Goal: Obtain resource: Download file/media

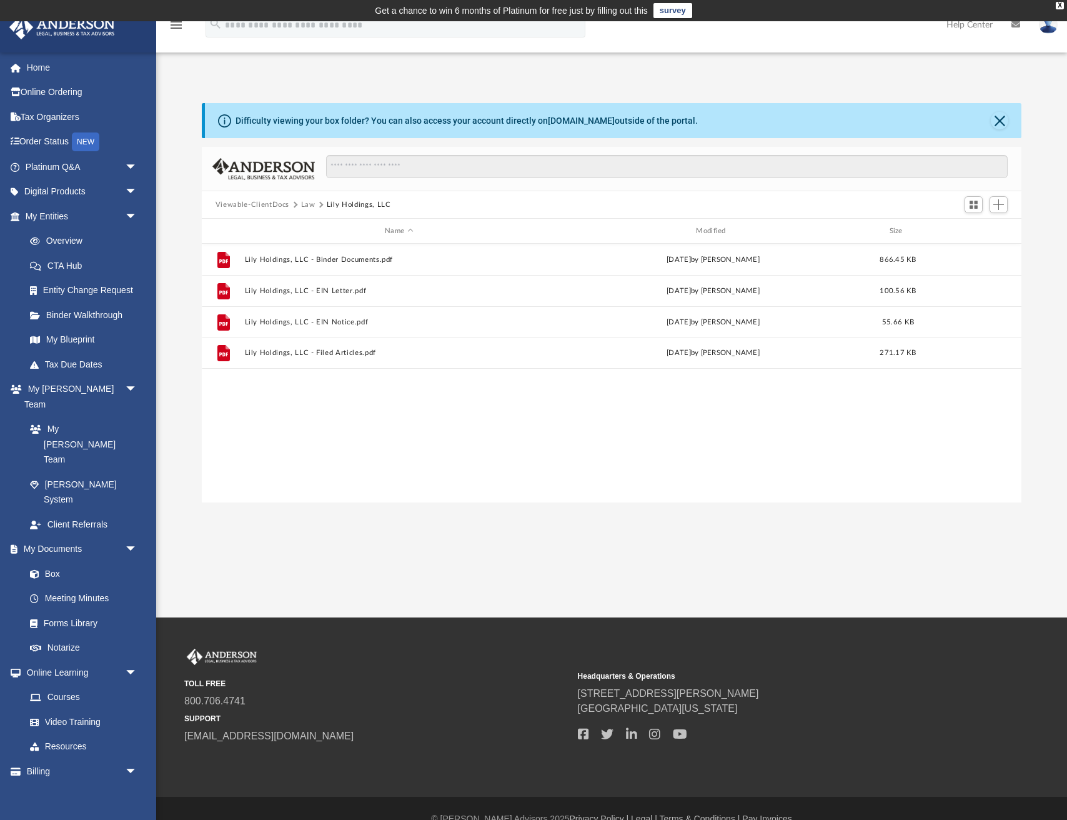
click at [1053, 31] on img at bounding box center [1048, 25] width 19 height 18
click at [668, 81] on div "Difficulty viewing your box folder? You can also access your account directly o…" at bounding box center [611, 290] width 911 height 426
click at [81, 759] on link "Billing arrow_drop_down" at bounding box center [82, 771] width 147 height 25
click at [130, 759] on span "arrow_drop_down" at bounding box center [137, 772] width 25 height 26
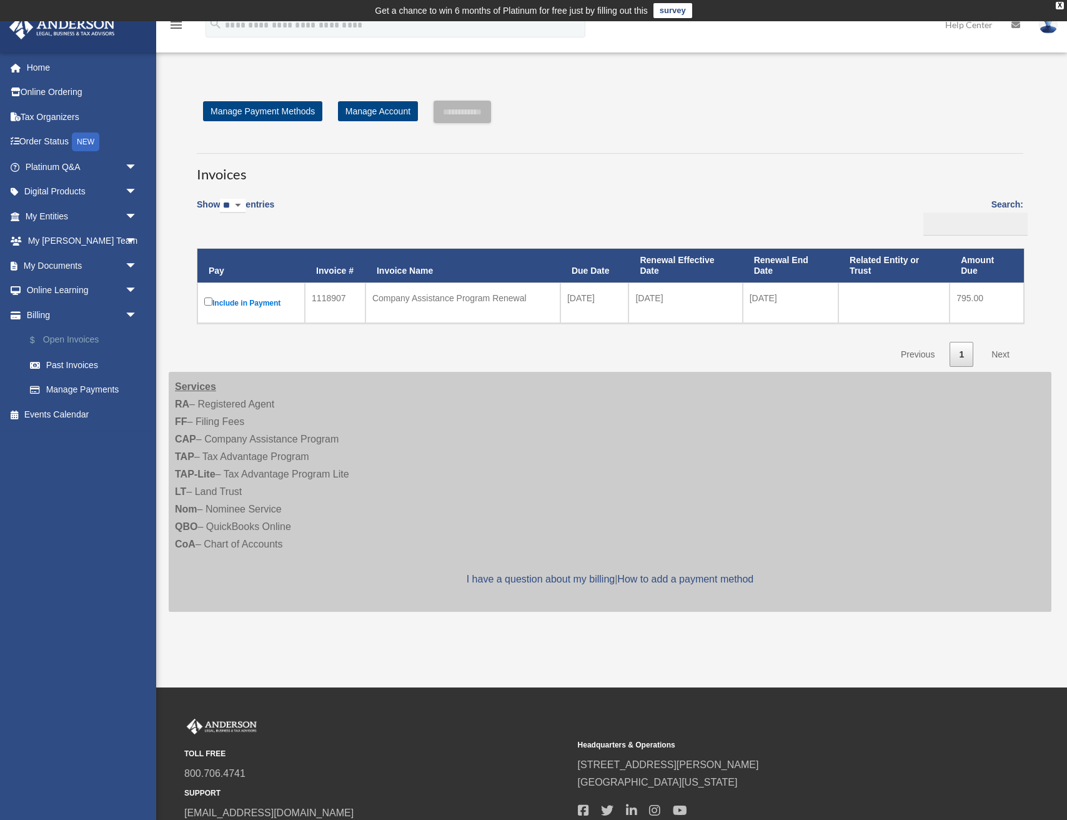
click at [80, 337] on link "$ Open Invoices" at bounding box center [86, 340] width 139 height 26
click at [68, 366] on link "Past Invoices" at bounding box center [86, 364] width 139 height 25
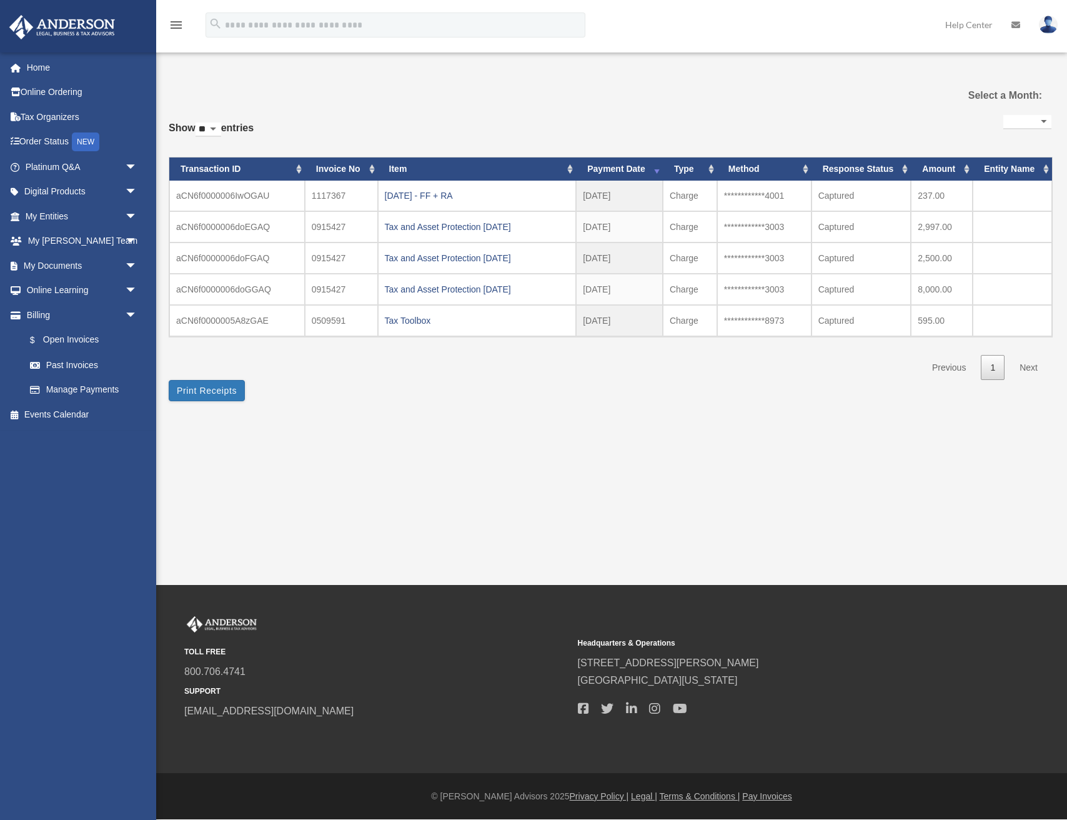
select select
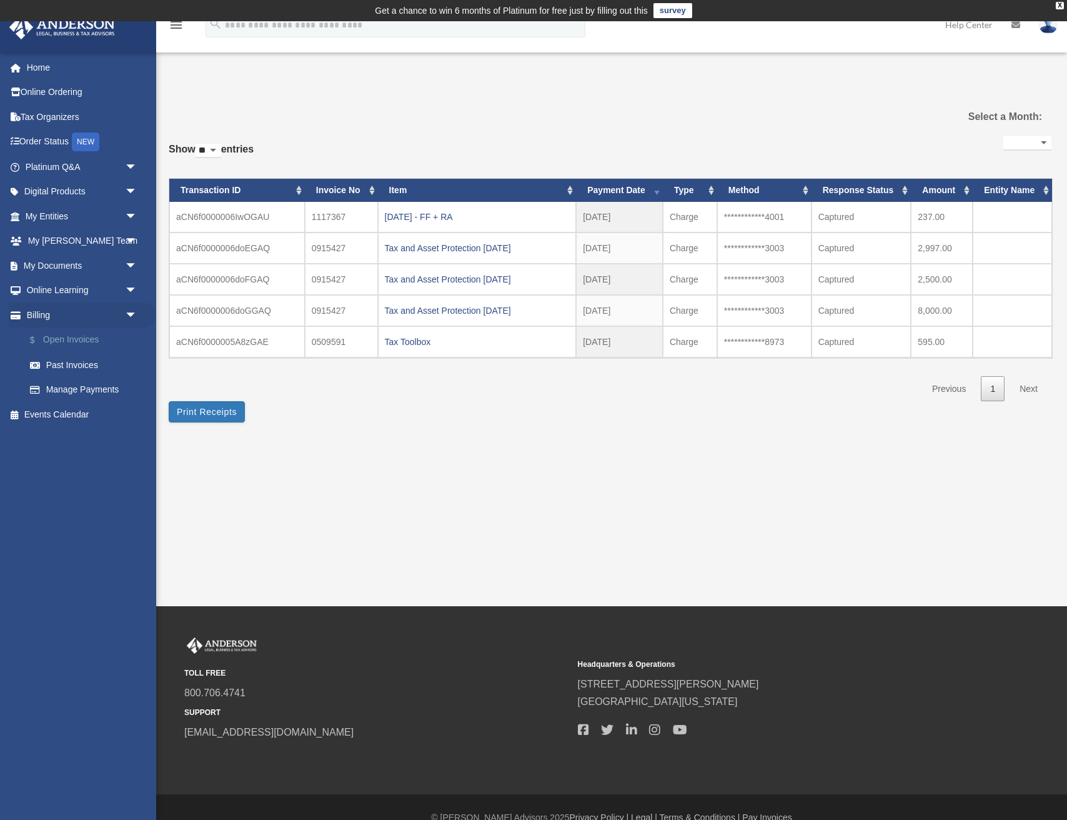
click at [83, 337] on link "$ Open Invoices" at bounding box center [86, 340] width 139 height 26
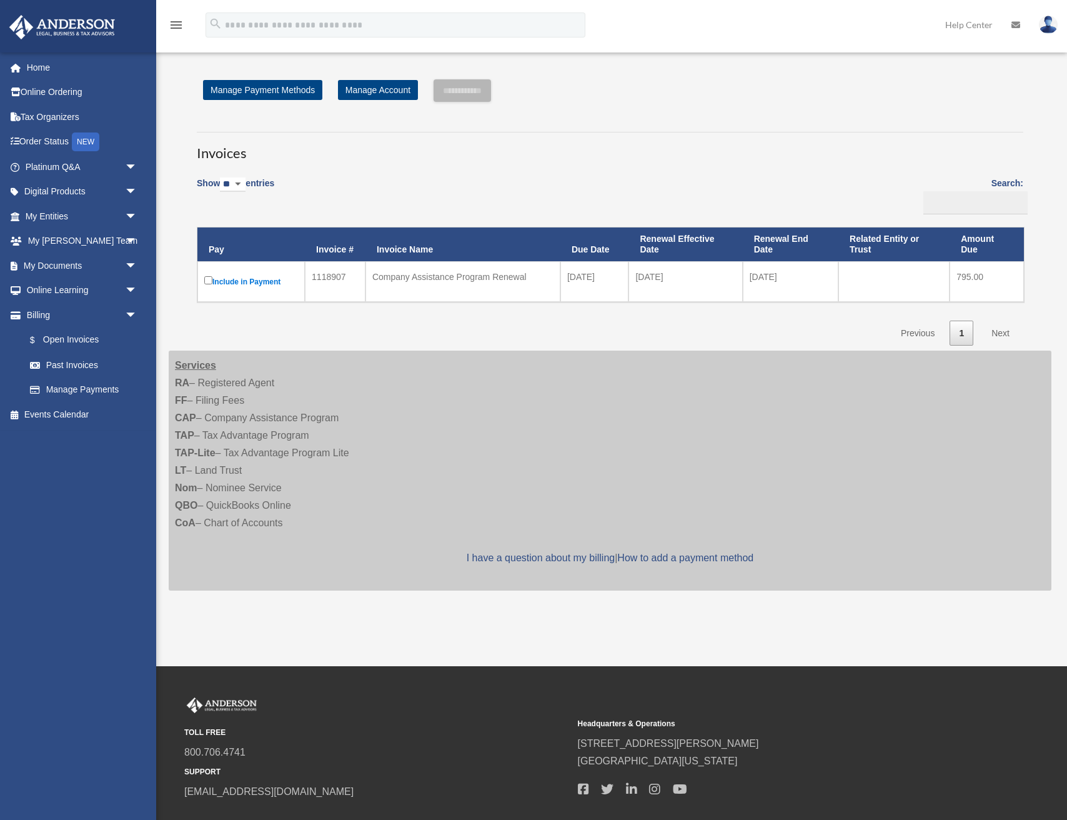
click at [83, 337] on link "$ Open Invoices" at bounding box center [80, 340] width 126 height 26
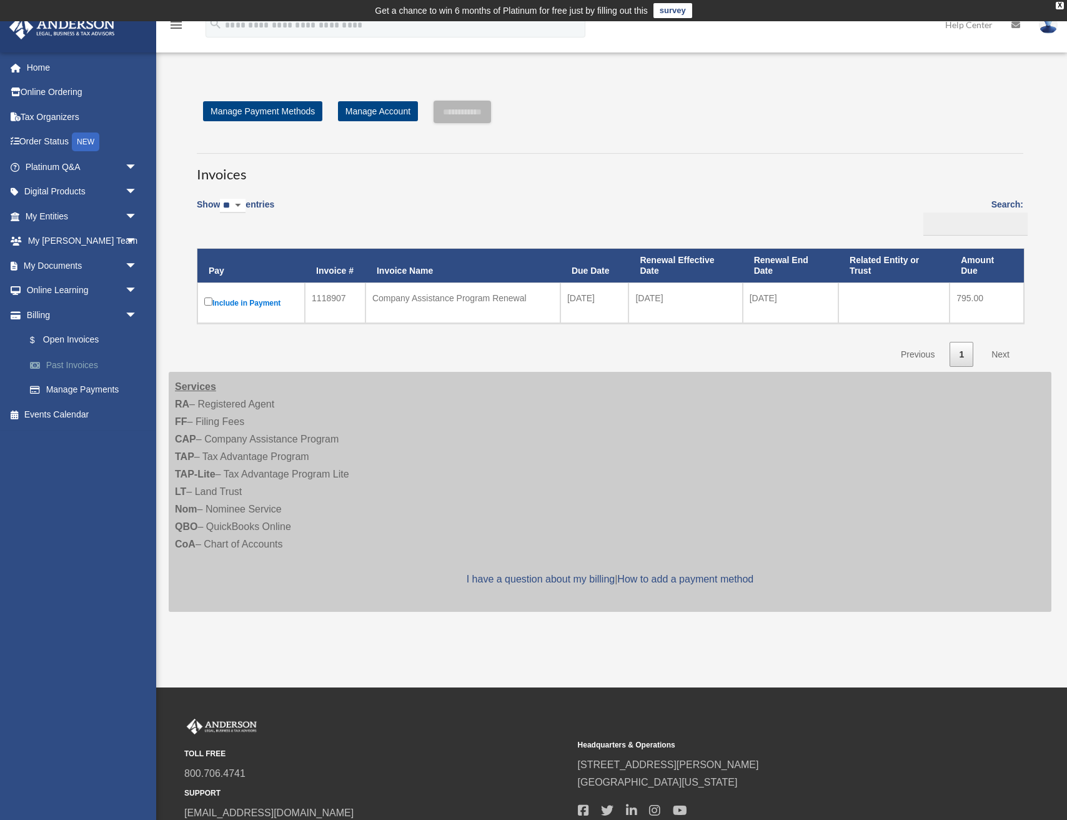
click at [73, 364] on link "Past Invoices" at bounding box center [86, 364] width 139 height 25
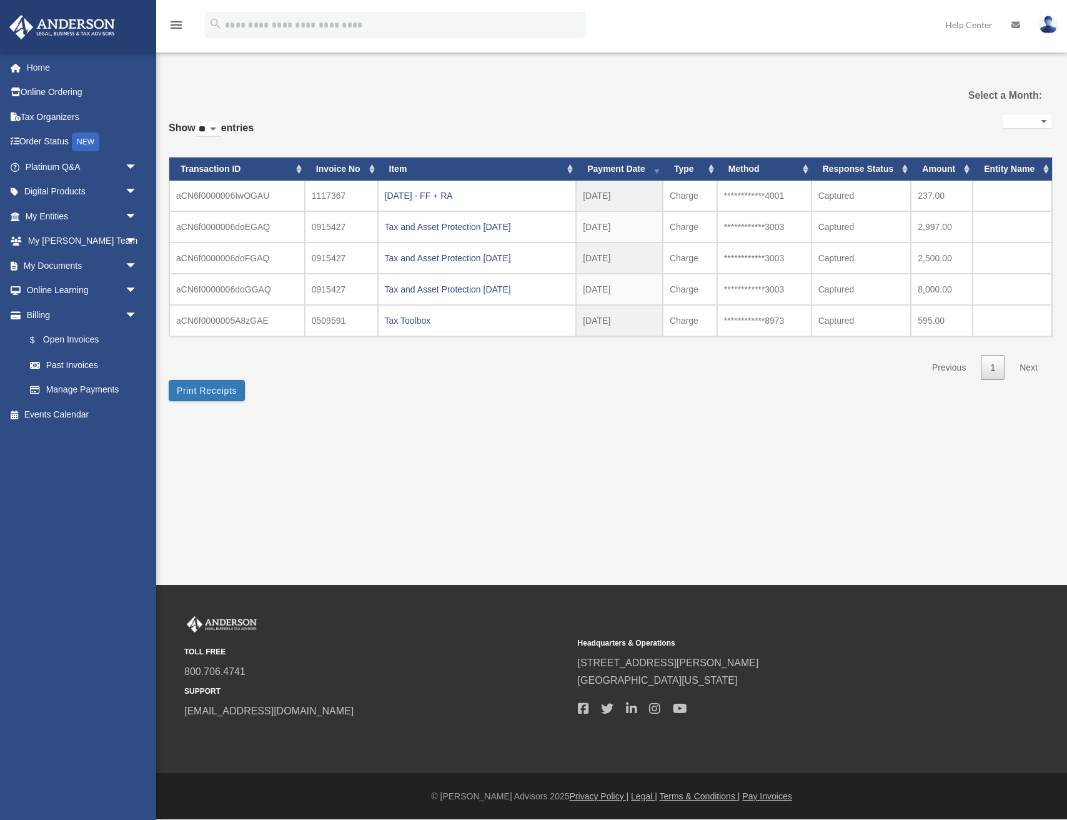
select select
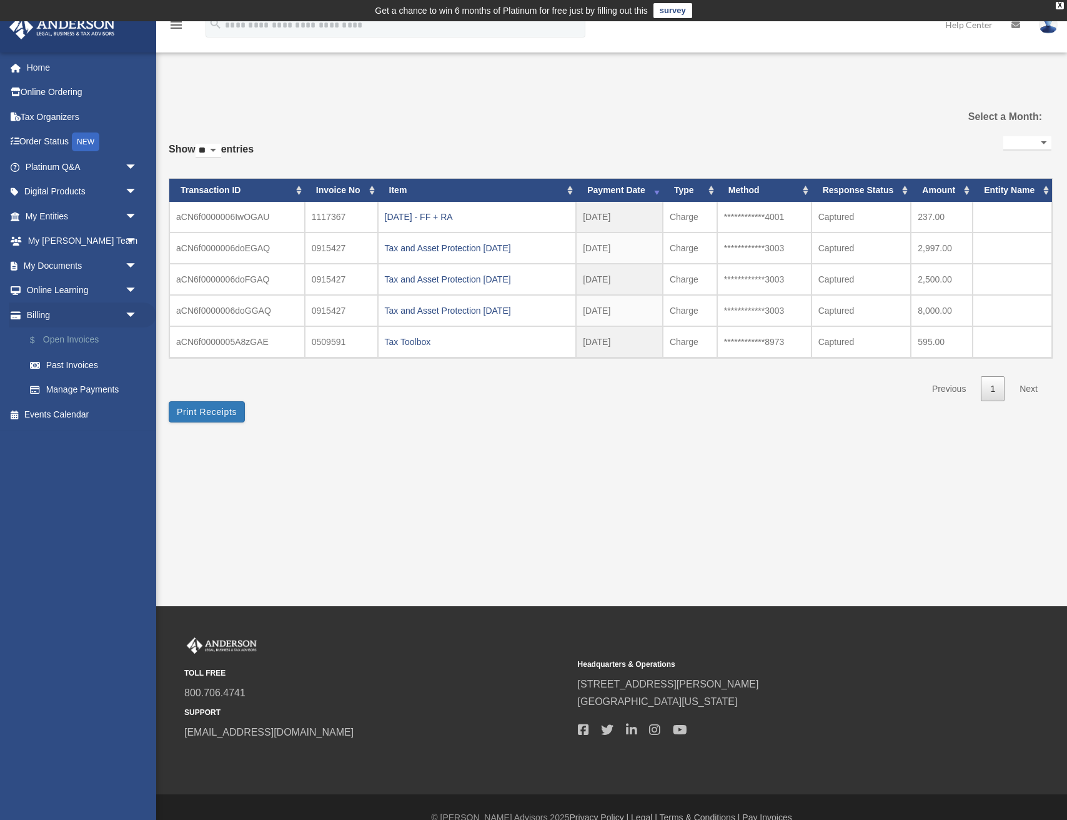
click at [69, 333] on link "$ Open Invoices" at bounding box center [86, 340] width 139 height 26
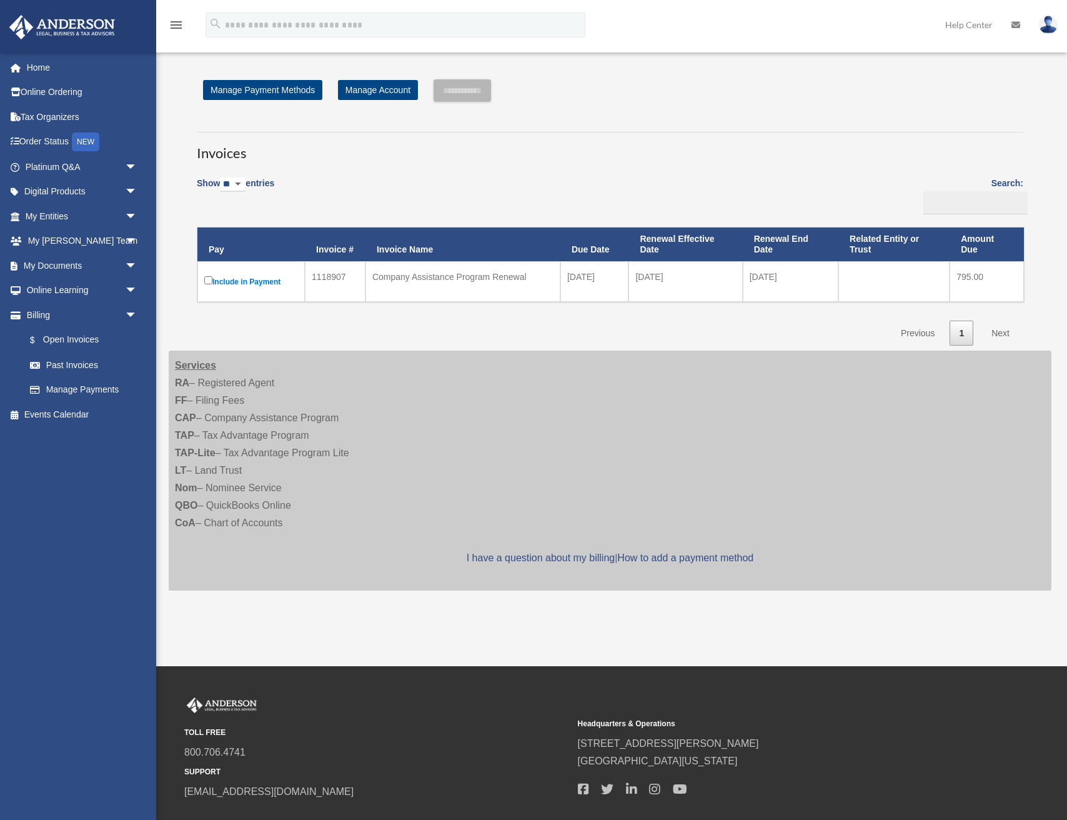
click at [73, 339] on link "$ Open Invoices" at bounding box center [80, 340] width 126 height 26
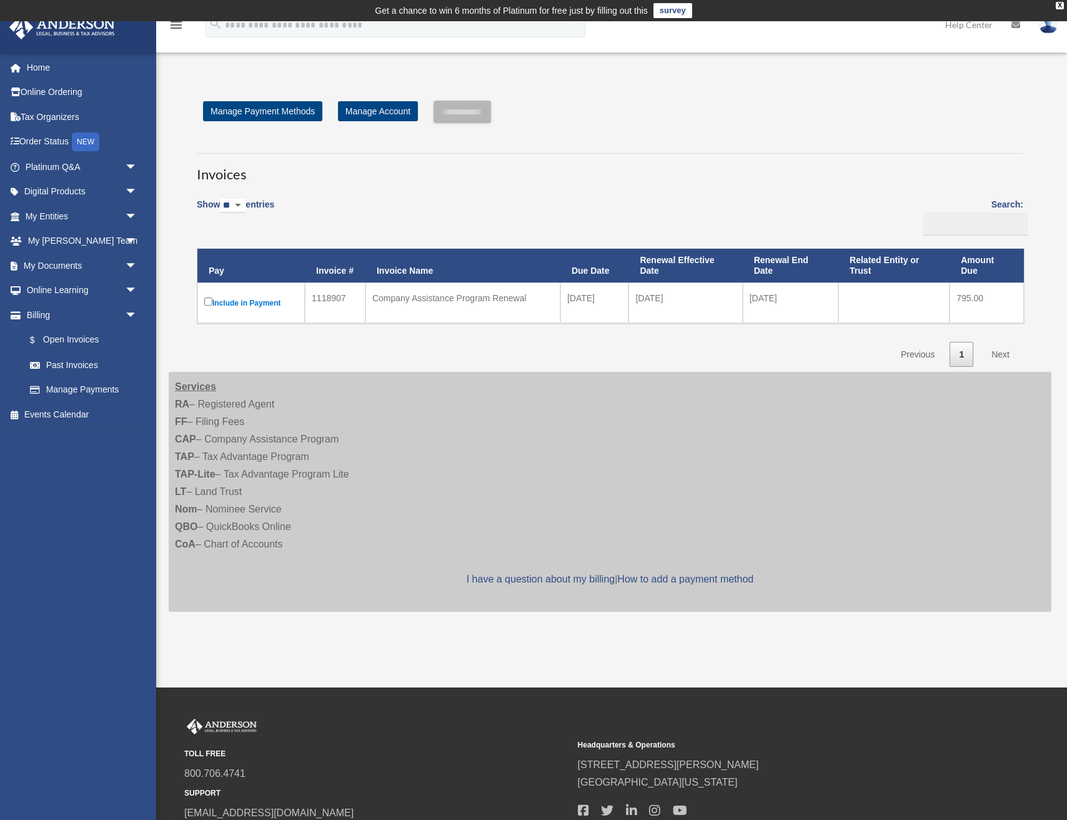
drag, startPoint x: 396, startPoint y: 157, endPoint x: 396, endPoint y: 164, distance: 6.9
click at [396, 164] on h3 "Invoices" at bounding box center [610, 168] width 827 height 31
click at [78, 366] on link "Past Invoices" at bounding box center [86, 364] width 139 height 25
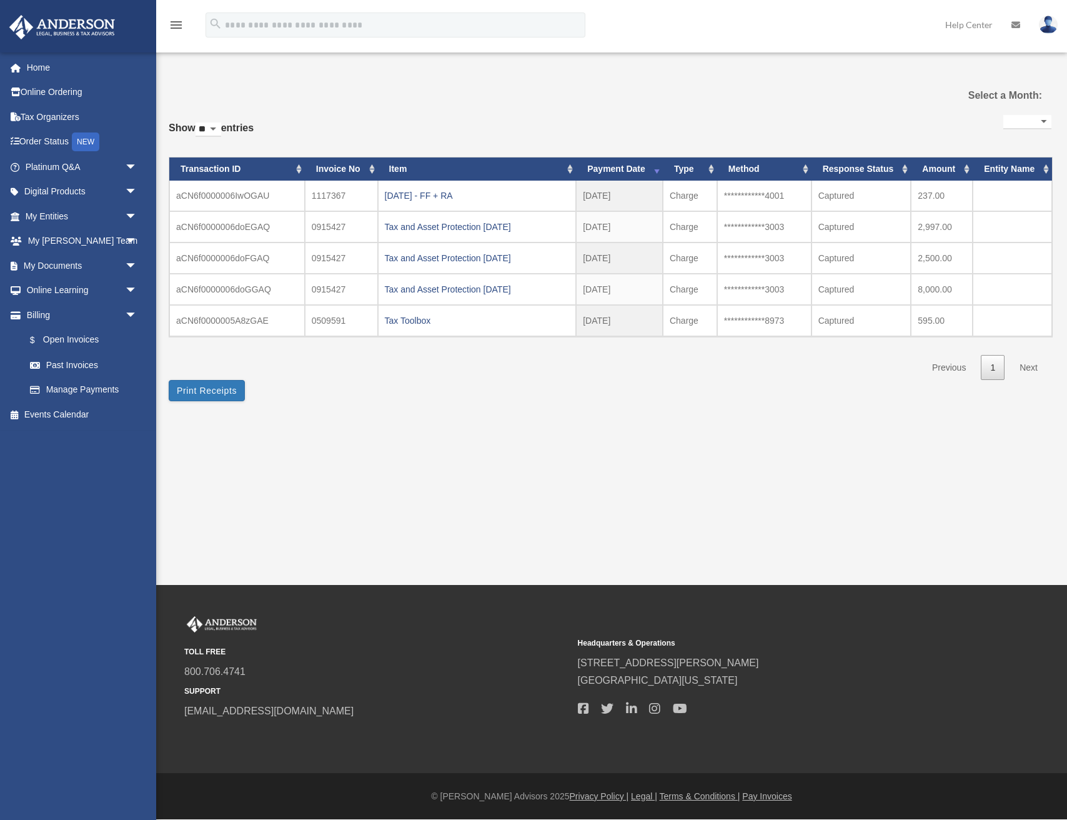
select select
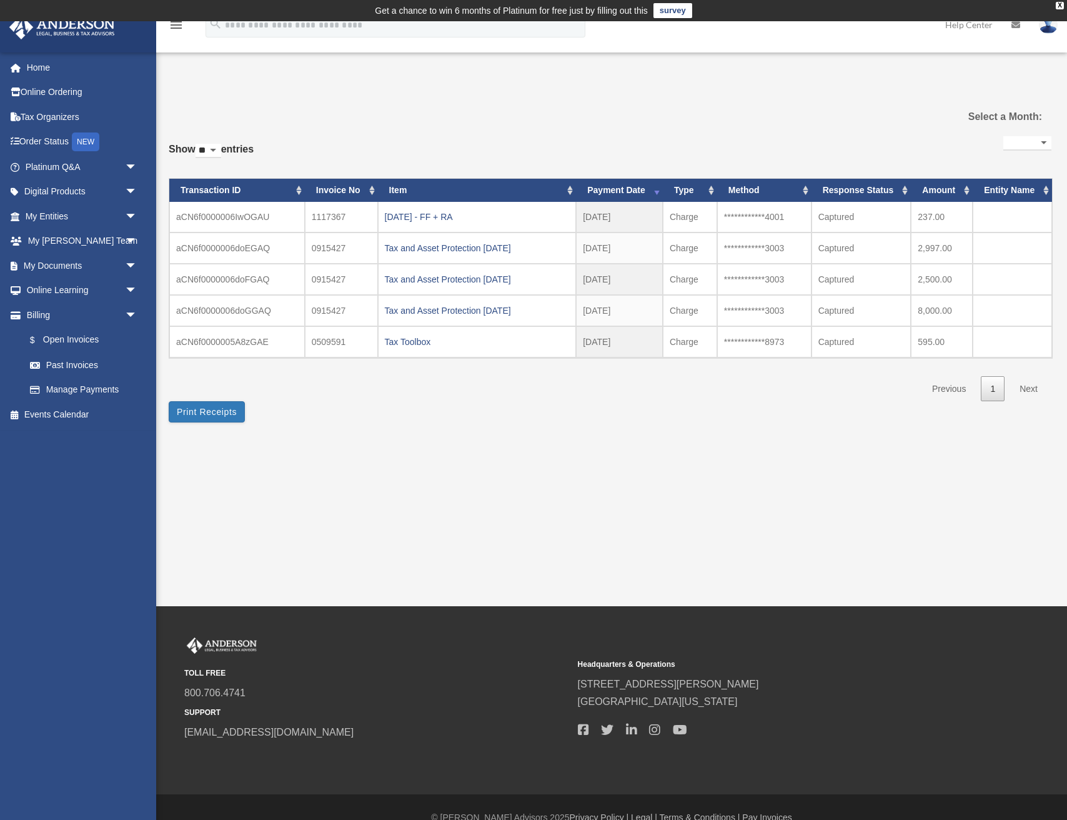
click at [1054, 32] on link at bounding box center [1048, 24] width 37 height 55
click at [845, 63] on link "My Profile" at bounding box center [861, 59] width 125 height 26
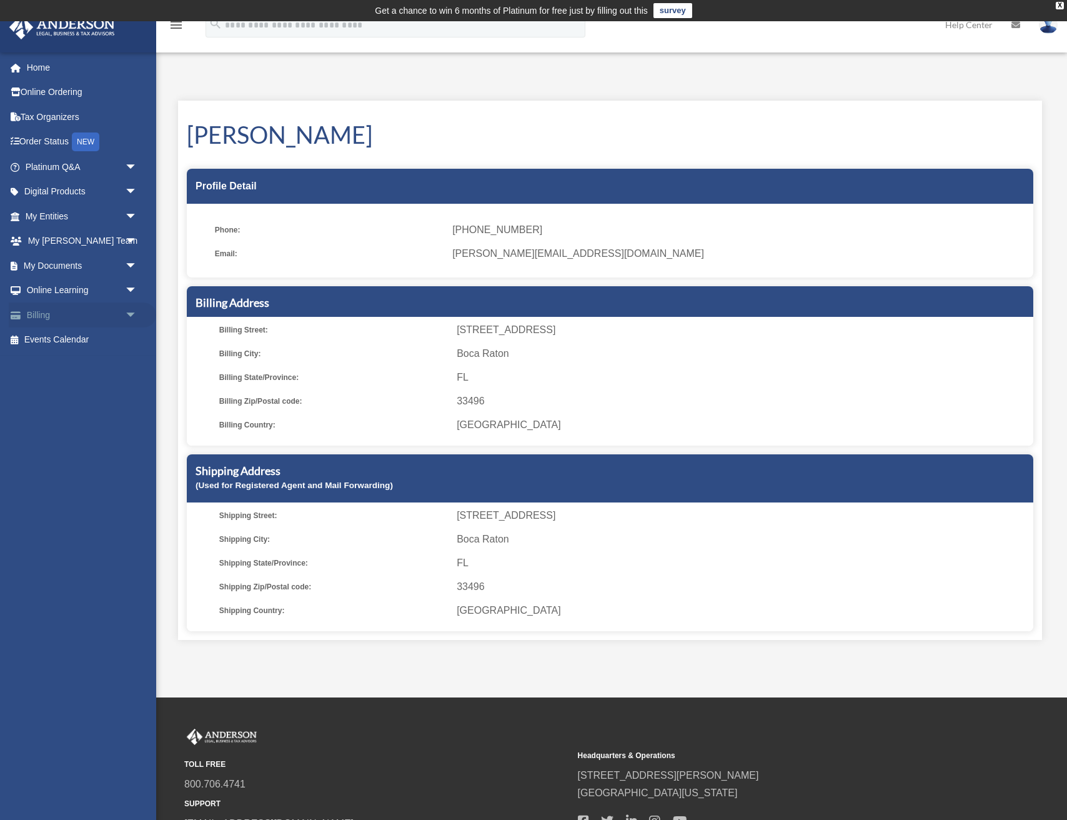
click at [113, 314] on link "Billing arrow_drop_down" at bounding box center [82, 314] width 147 height 25
click at [131, 314] on span "arrow_drop_down" at bounding box center [137, 315] width 25 height 26
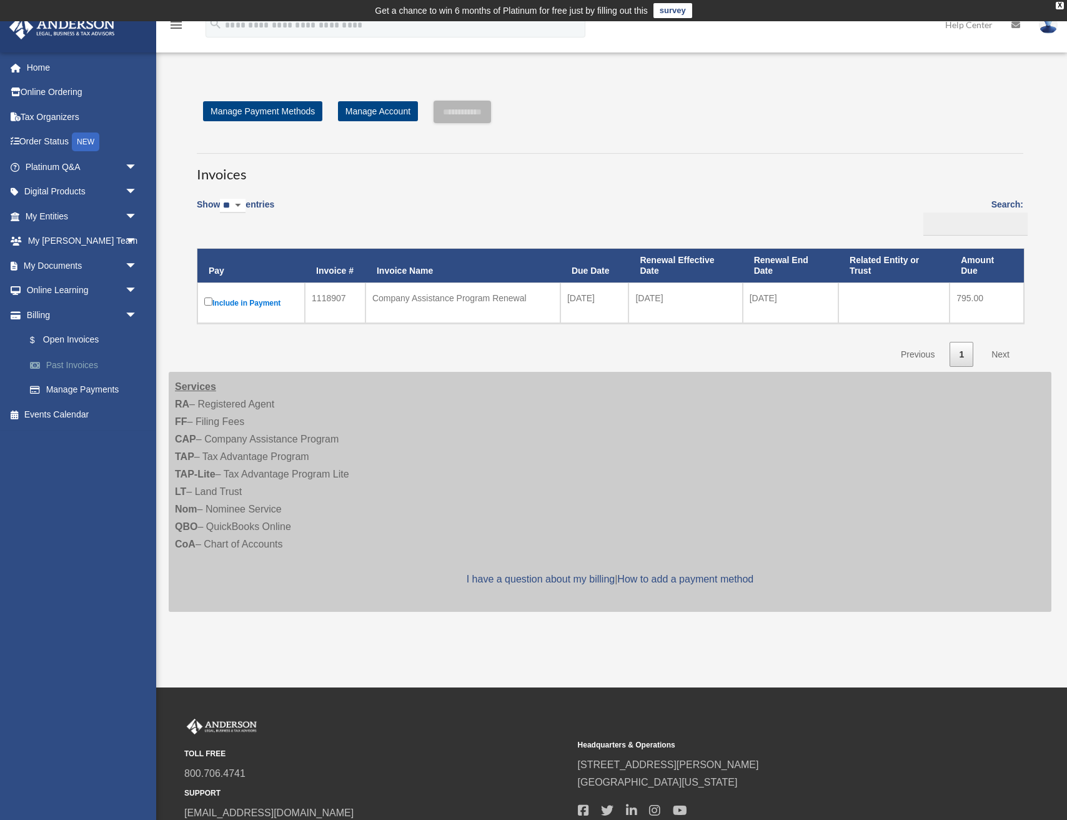
click at [77, 366] on link "Past Invoices" at bounding box center [86, 364] width 139 height 25
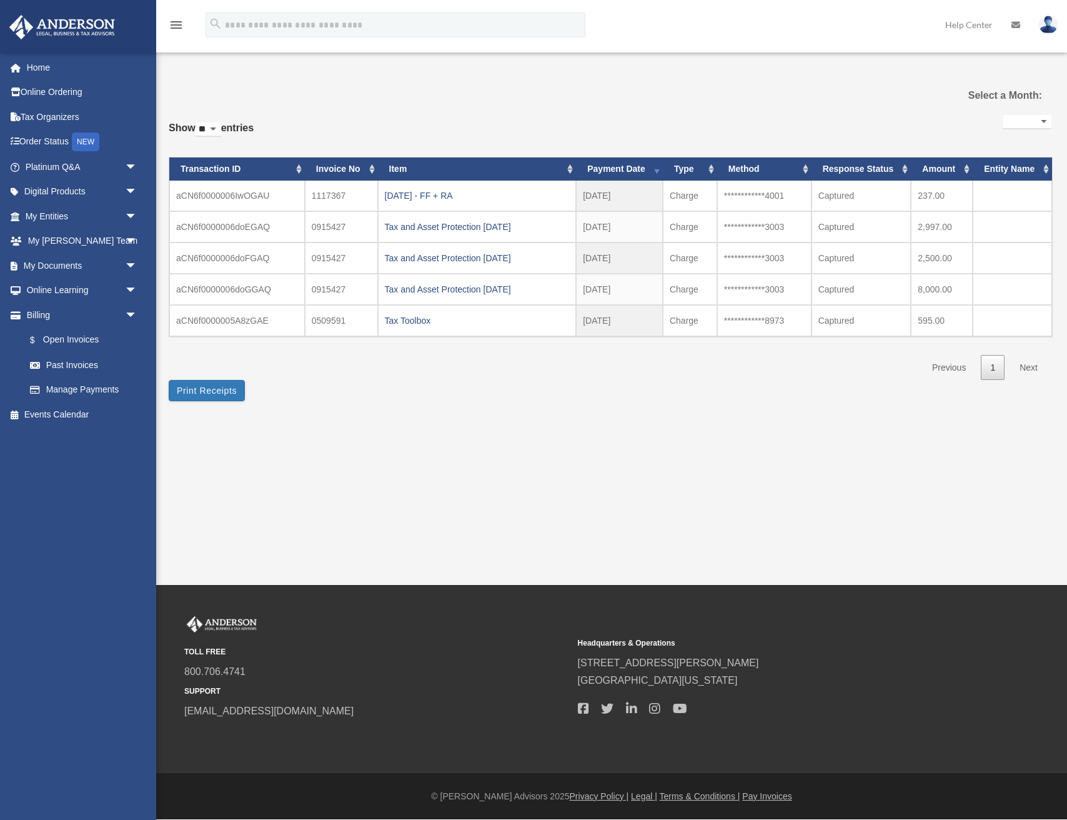
select select
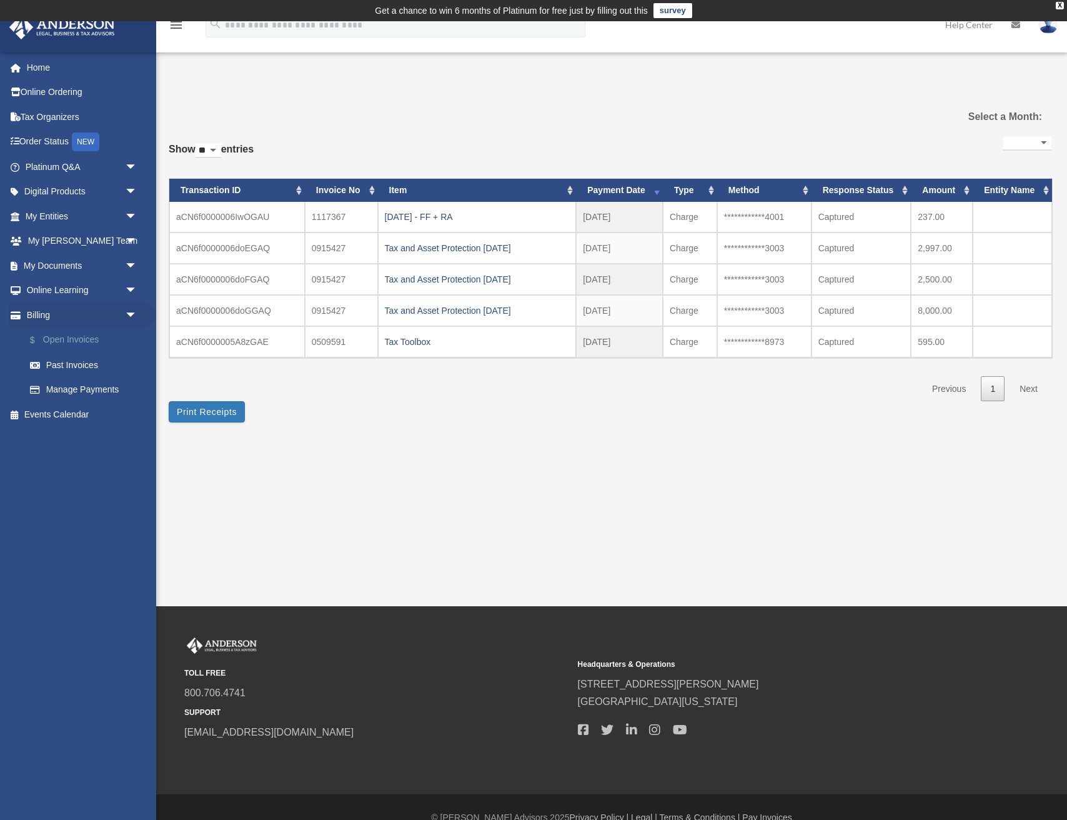
drag, startPoint x: 0, startPoint y: 0, endPoint x: 60, endPoint y: 341, distance: 345.9
click at [792, 89] on div "**********" at bounding box center [610, 262] width 883 height 352
click at [132, 264] on span "arrow_drop_down" at bounding box center [137, 266] width 25 height 26
click at [50, 287] on link "Box" at bounding box center [86, 290] width 139 height 25
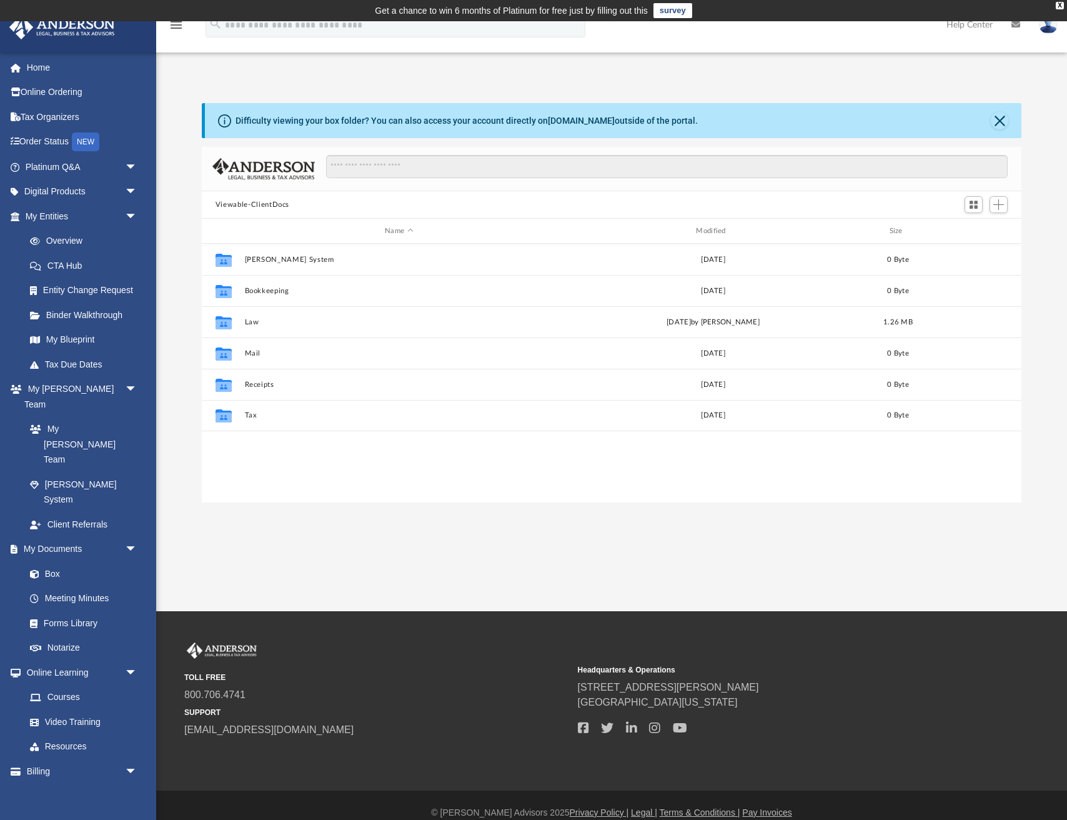
scroll to position [284, 820]
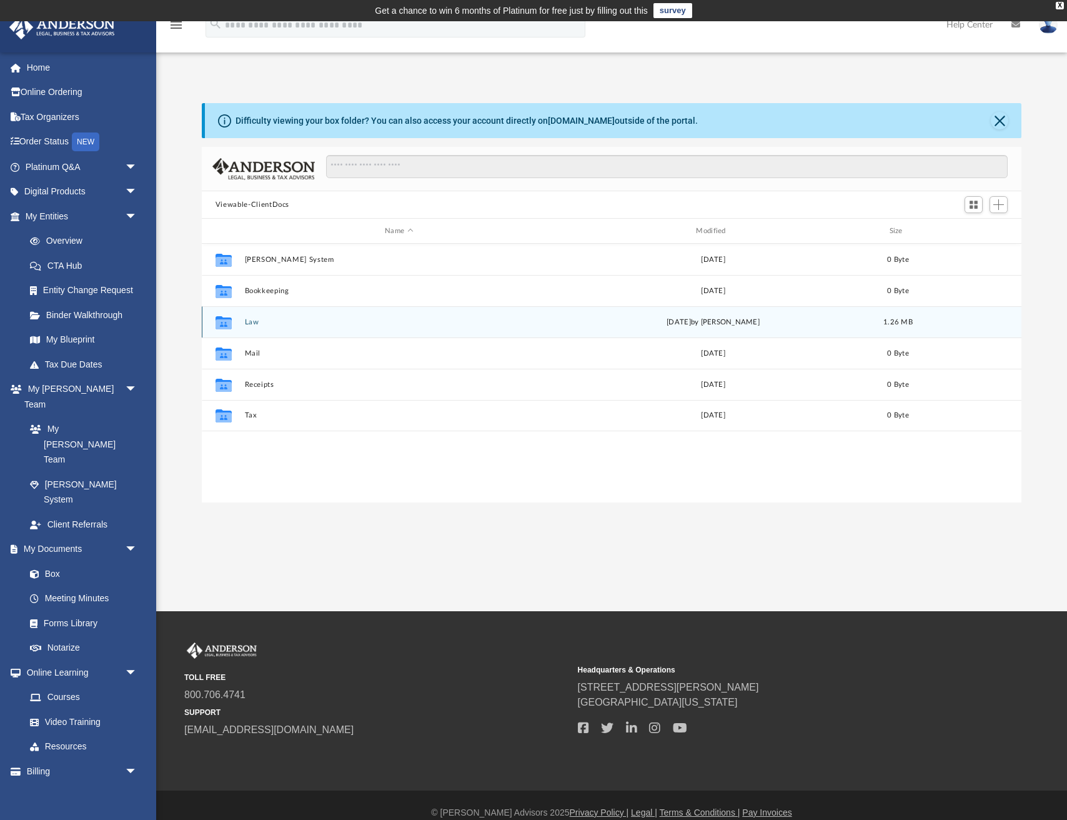
click at [229, 324] on icon "grid" at bounding box center [224, 324] width 16 height 10
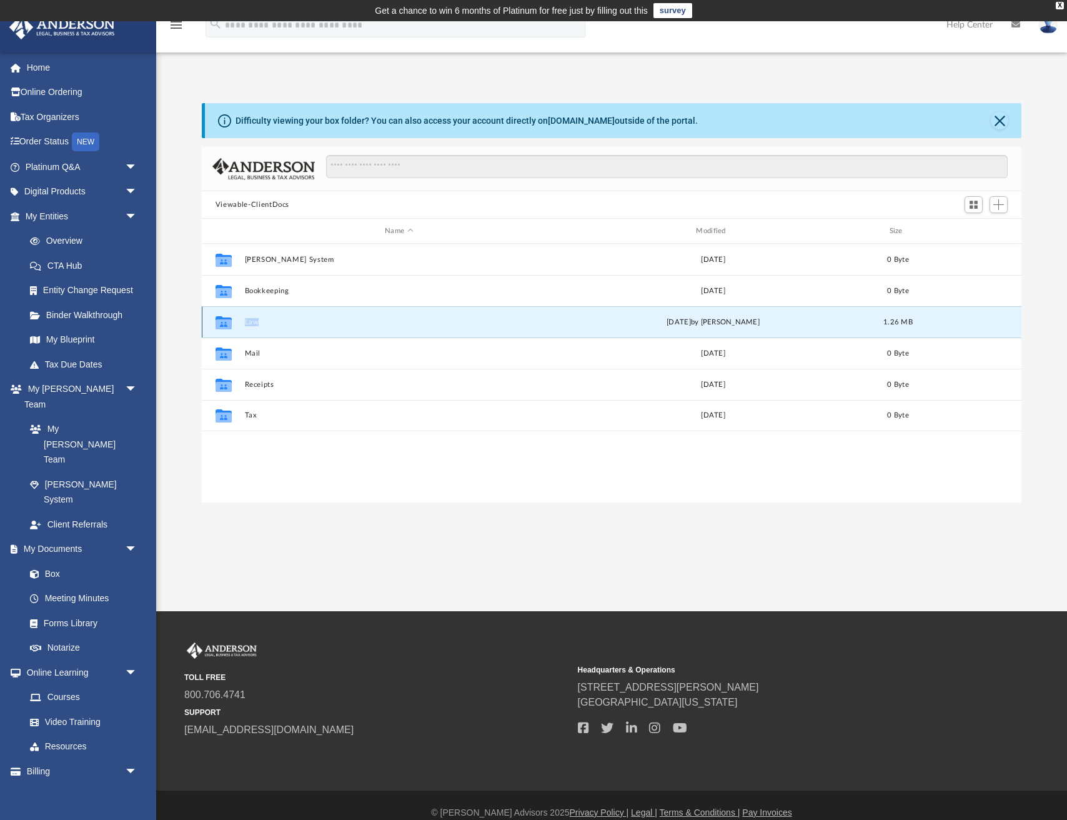
click at [229, 324] on icon "grid" at bounding box center [224, 324] width 16 height 10
click at [324, 322] on button "Law" at bounding box center [398, 322] width 309 height 8
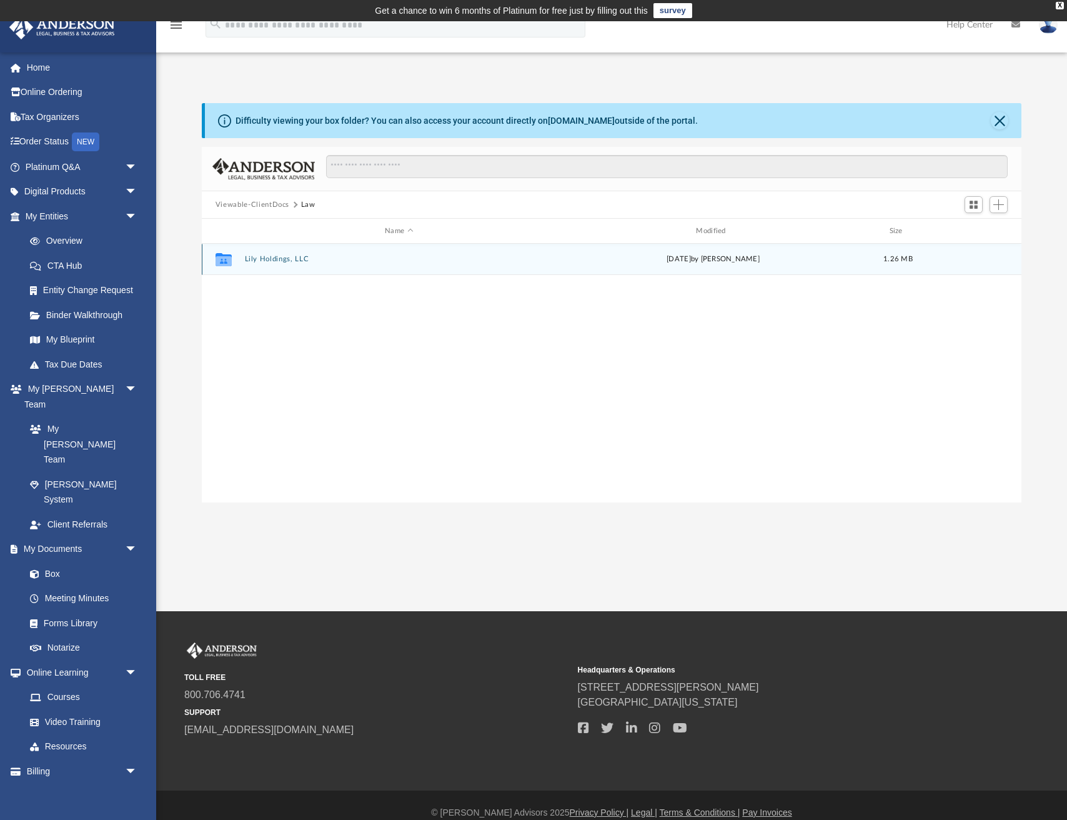
click at [266, 259] on button "Lily Holdings, LLC" at bounding box center [398, 259] width 309 height 8
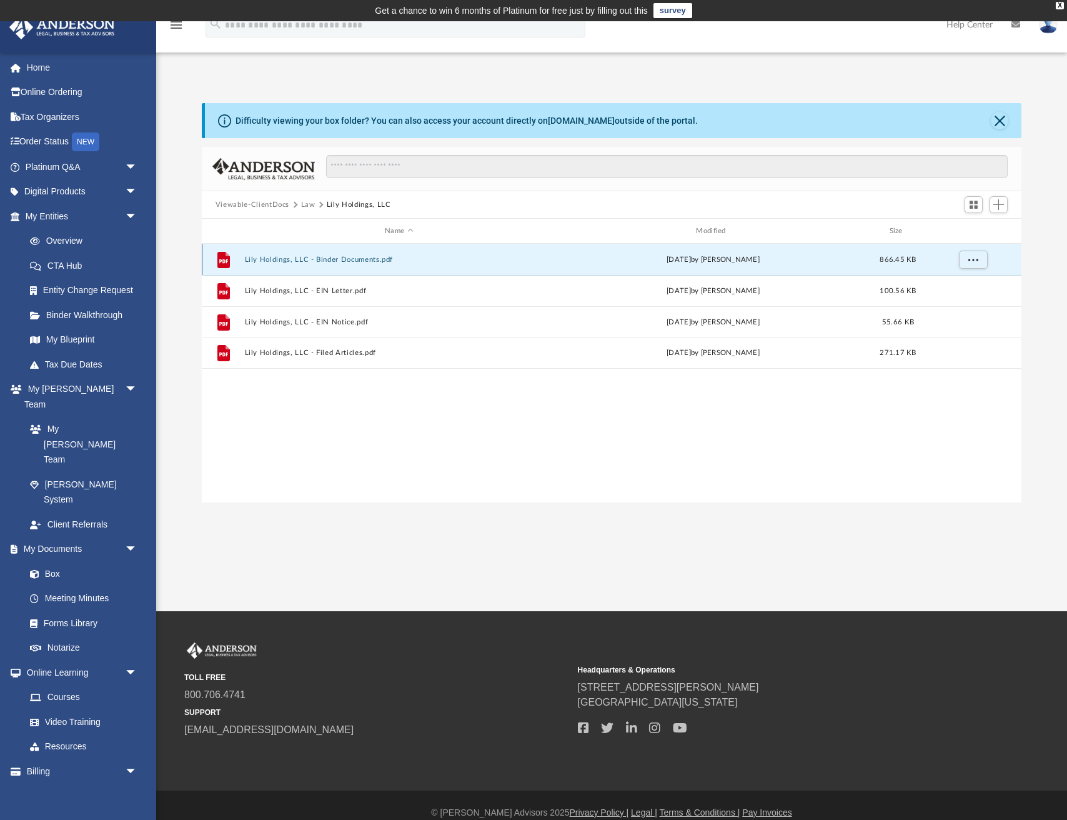
click at [321, 259] on button "Lily Holdings, LLC - Binder Documents.pdf" at bounding box center [398, 260] width 309 height 8
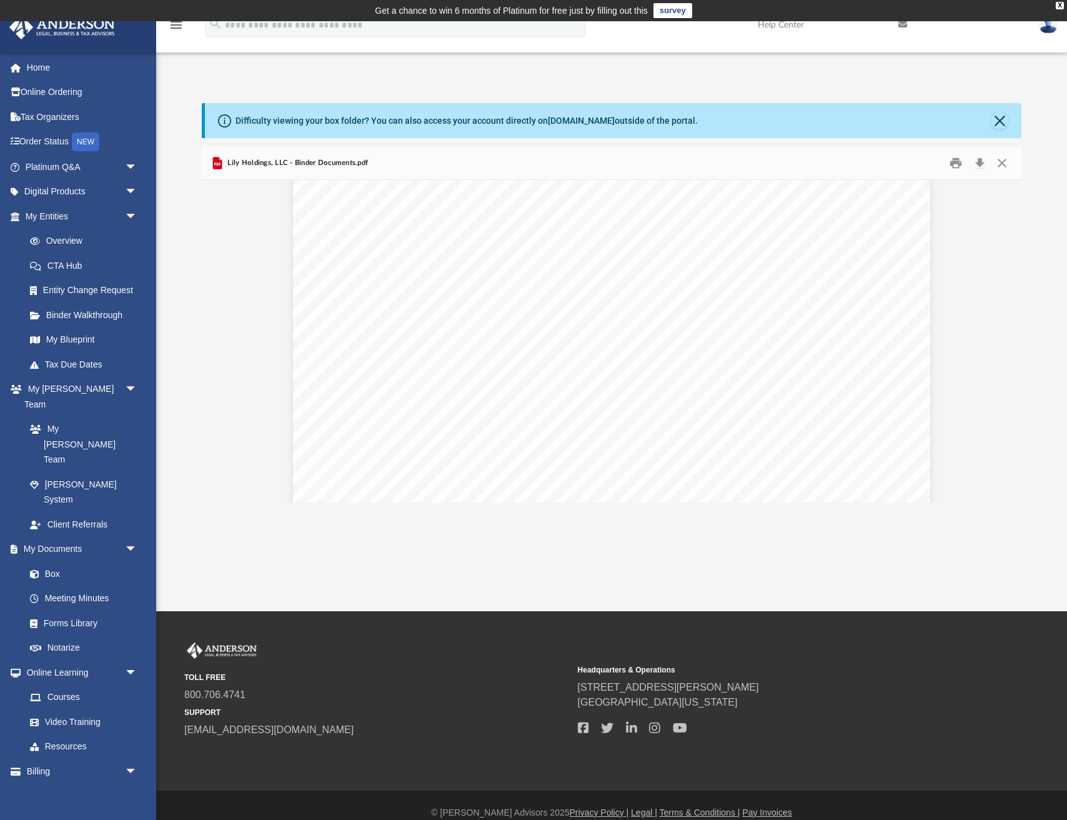
scroll to position [0, 0]
